Goal: Obtain resource: Obtain resource

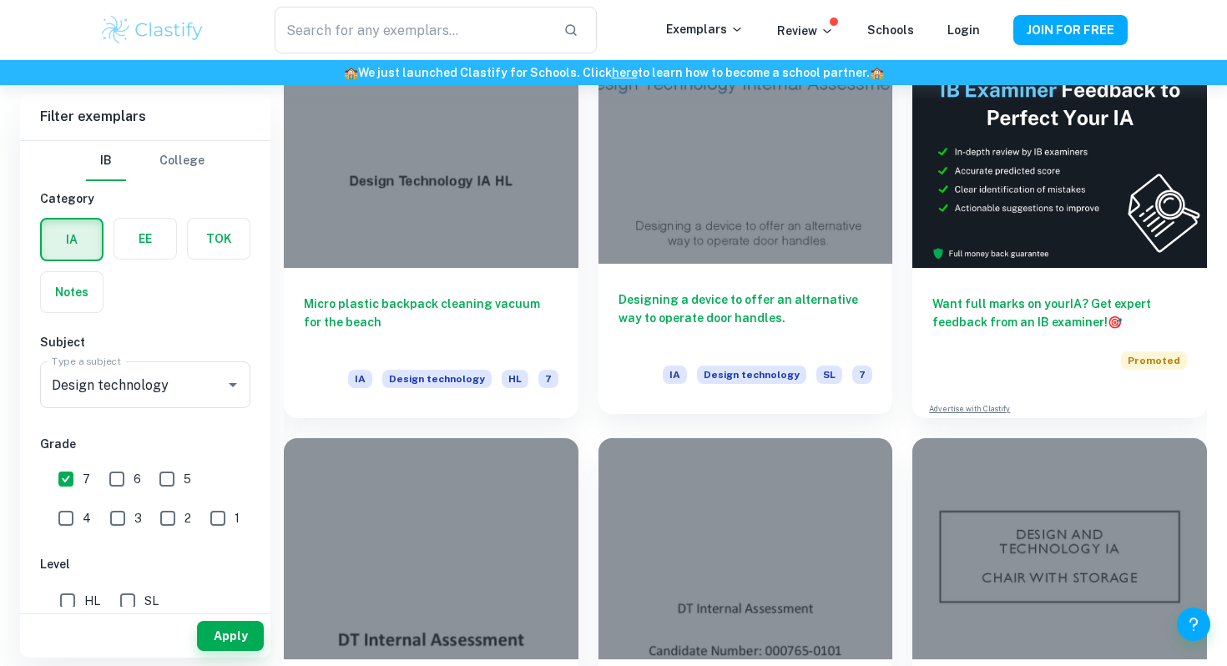
scroll to position [441, 0]
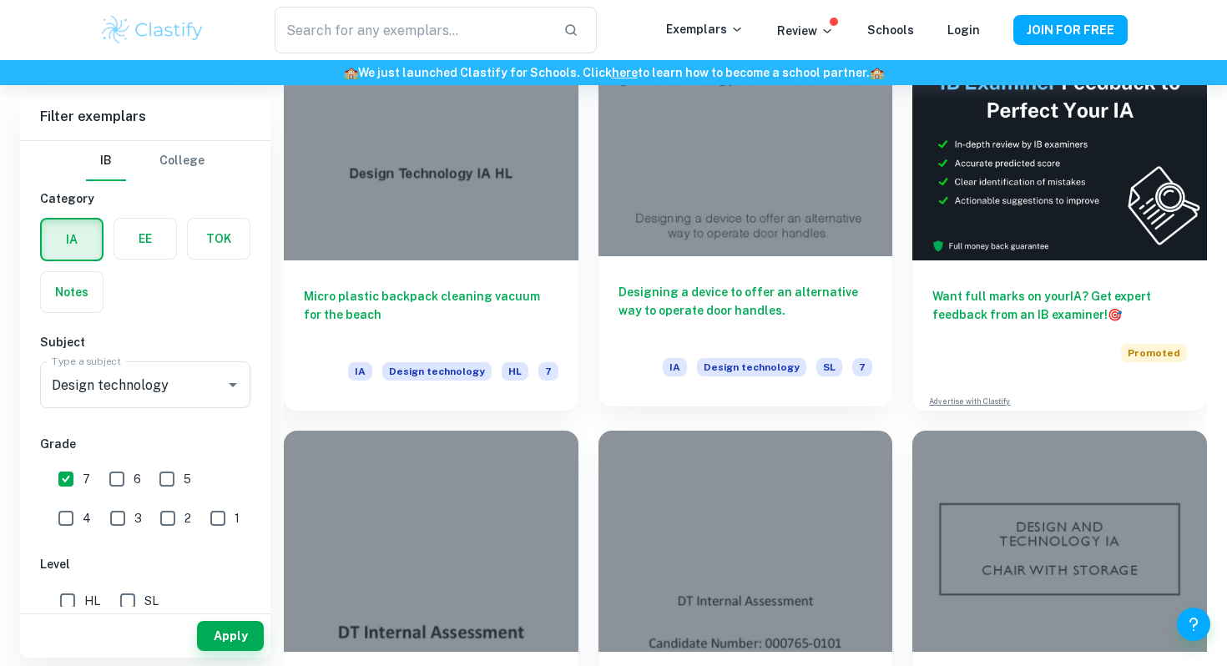
click at [713, 174] on div at bounding box center [746, 146] width 295 height 220
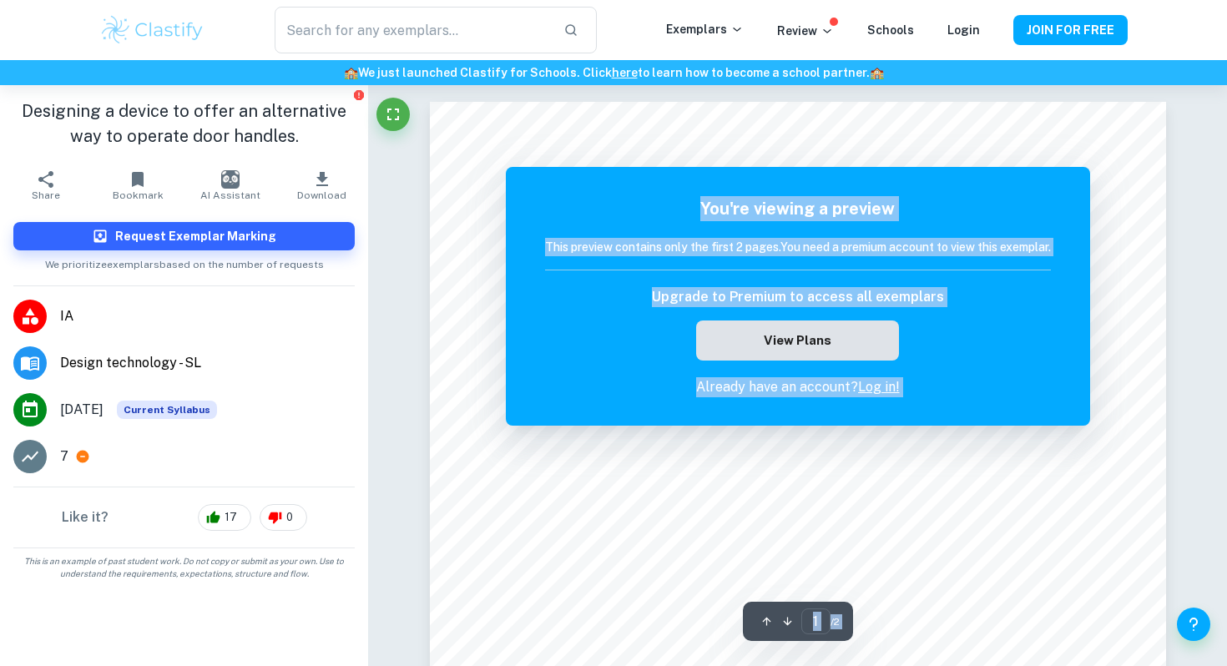
click at [809, 341] on button "View Plans" at bounding box center [797, 341] width 202 height 40
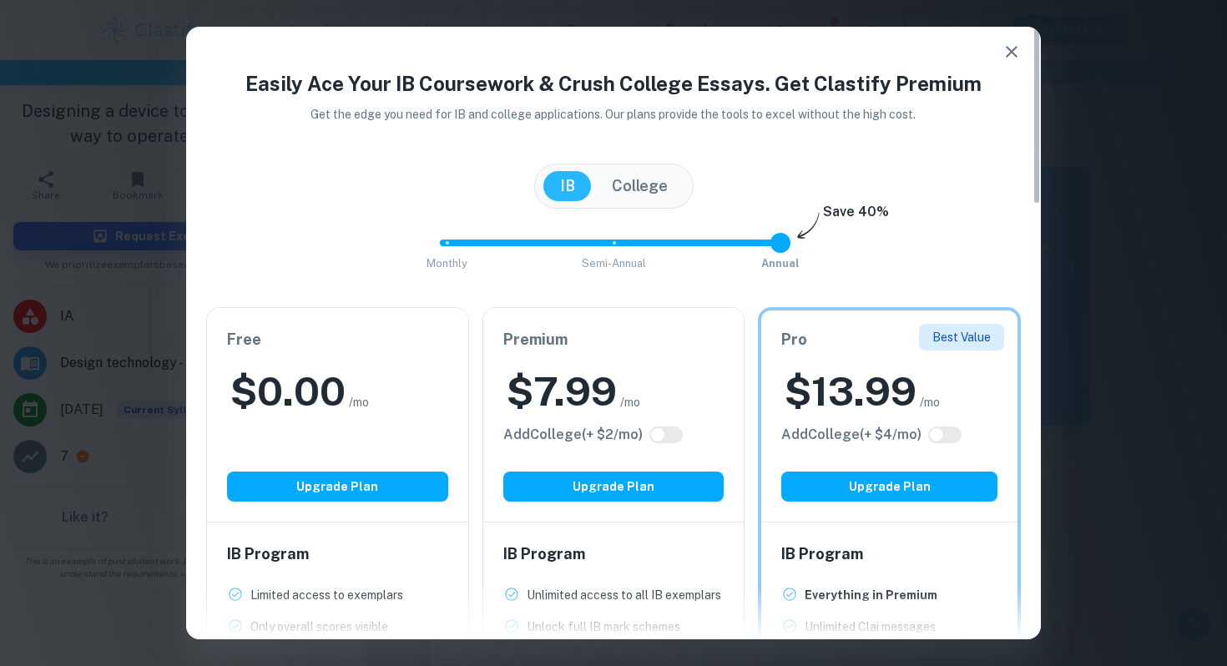
click at [1016, 52] on icon "button" at bounding box center [1012, 52] width 20 height 20
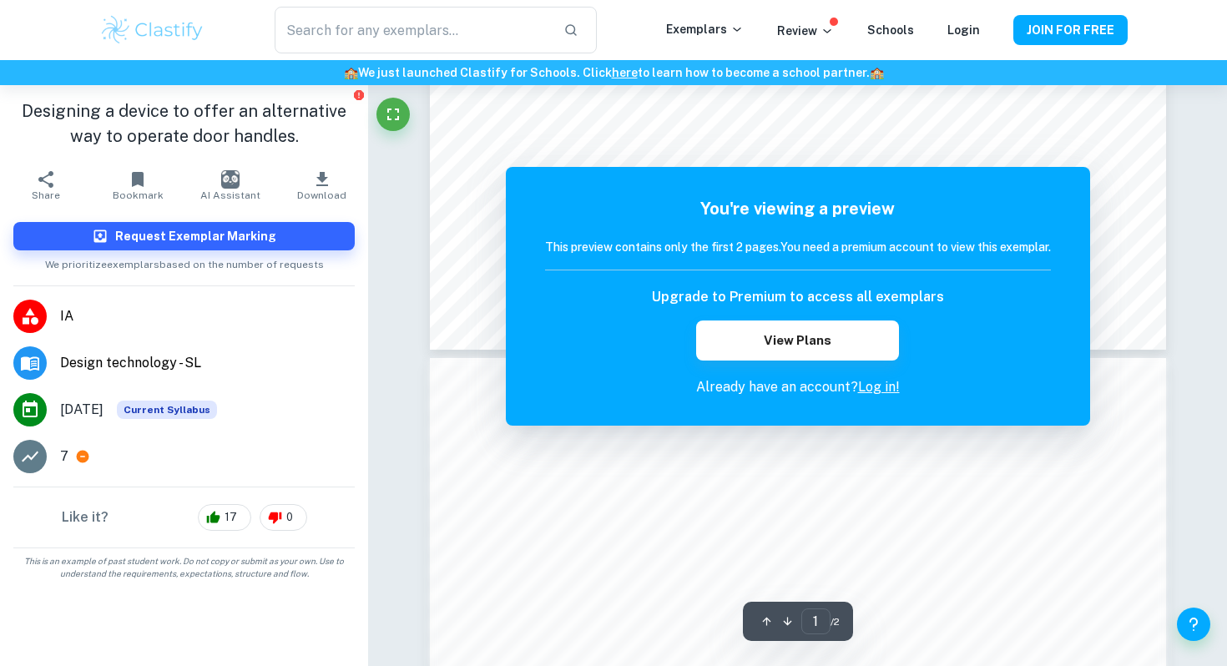
scroll to position [144, 0]
